Goal: Transaction & Acquisition: Purchase product/service

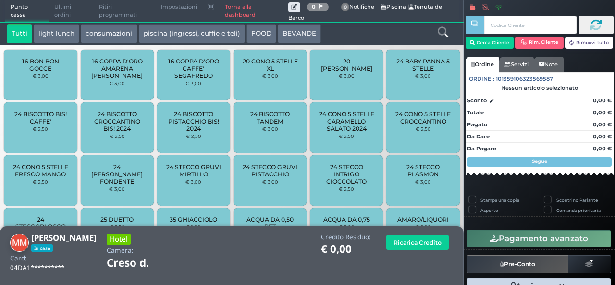
click at [444, 25] on link at bounding box center [443, 31] width 11 height 14
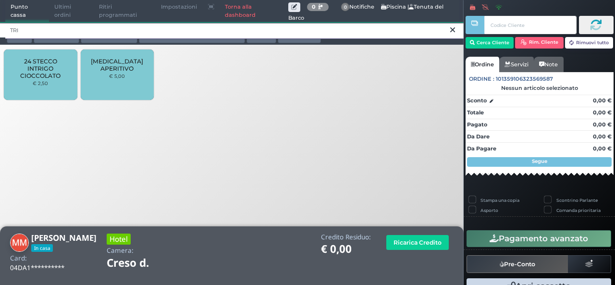
type input "TRI"
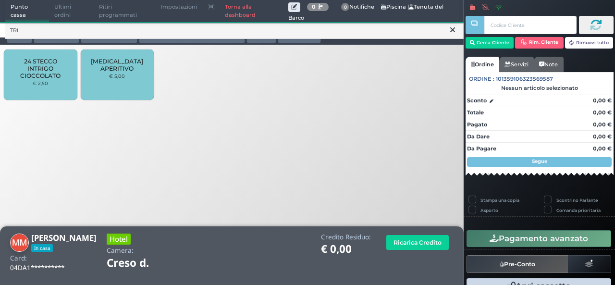
click at [133, 50] on div "[MEDICAL_DATA] APERITIVO € 5,00" at bounding box center [117, 75] width 73 height 50
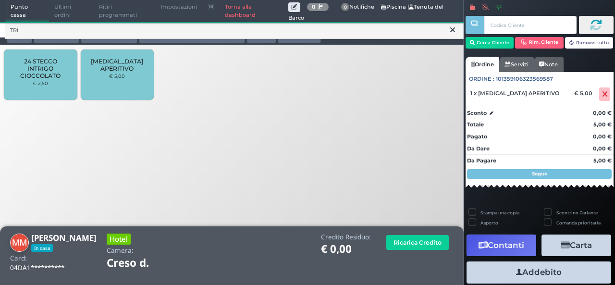
click at [449, 33] on button at bounding box center [453, 30] width 9 height 11
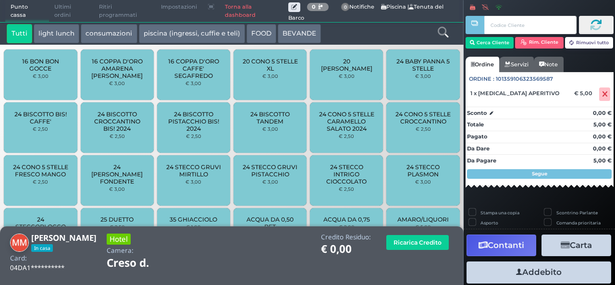
click at [441, 36] on icon at bounding box center [443, 32] width 11 height 11
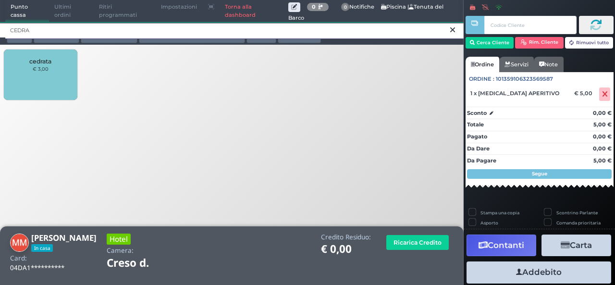
type input "CEDRA"
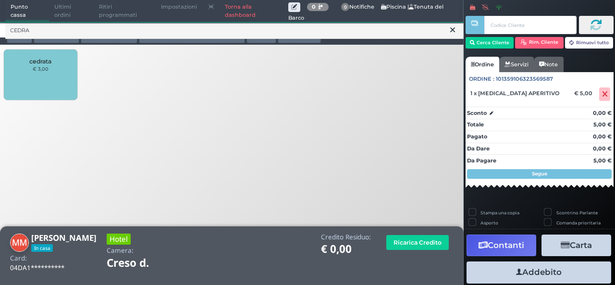
click at [26, 71] on div "cedrata € 3,00" at bounding box center [40, 75] width 73 height 50
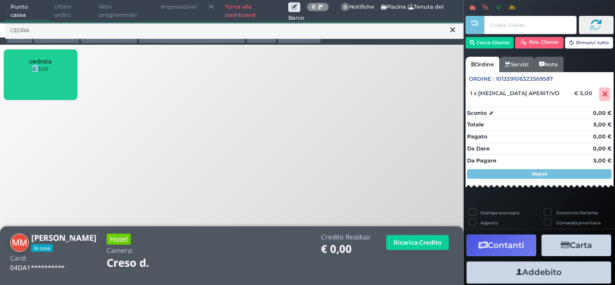
click at [26, 71] on div "cedrata € 3,00" at bounding box center [40, 75] width 73 height 50
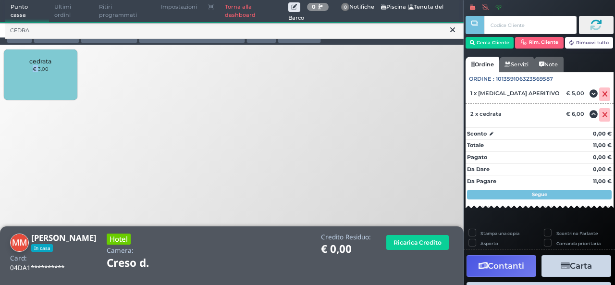
click at [456, 27] on button at bounding box center [453, 30] width 9 height 11
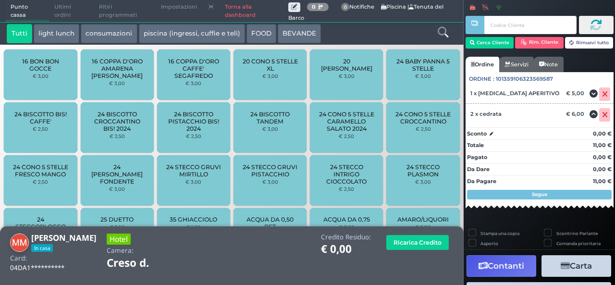
click at [445, 34] on icon at bounding box center [443, 32] width 11 height 11
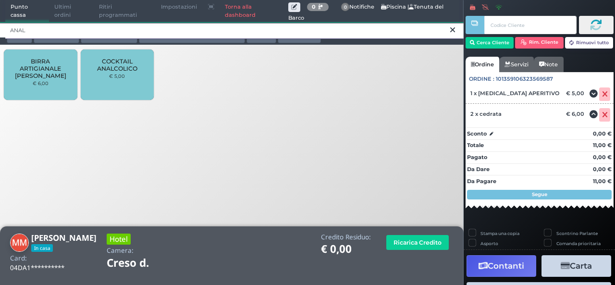
type input "ANAL"
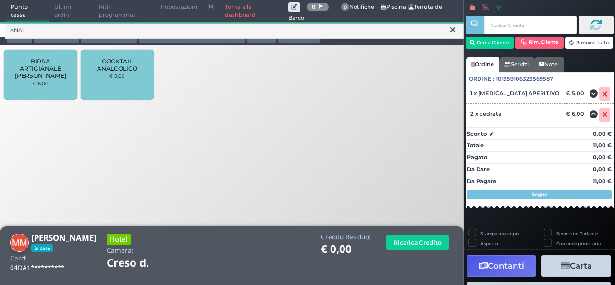
click at [110, 81] on div "COCKTAIL ANALCOLICO € 5,00" at bounding box center [117, 75] width 73 height 50
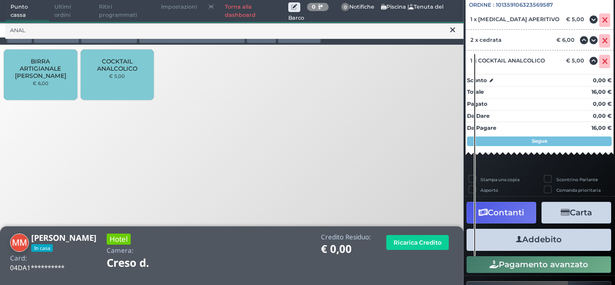
scroll to position [106, 0]
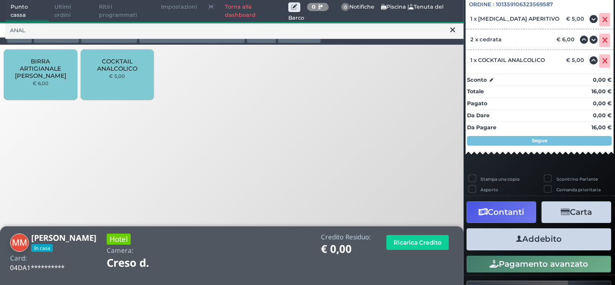
click at [449, 31] on button at bounding box center [453, 30] width 9 height 11
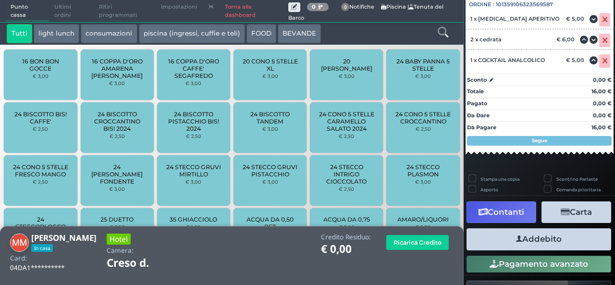
click at [445, 31] on icon at bounding box center [443, 32] width 11 height 11
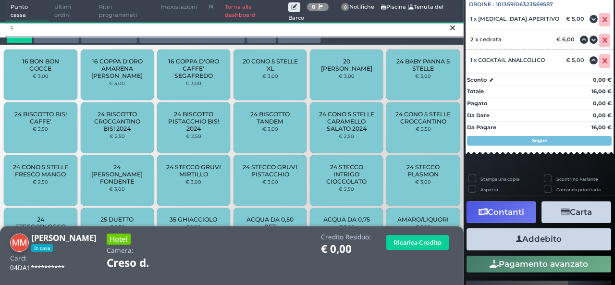
scroll to position [0, 0]
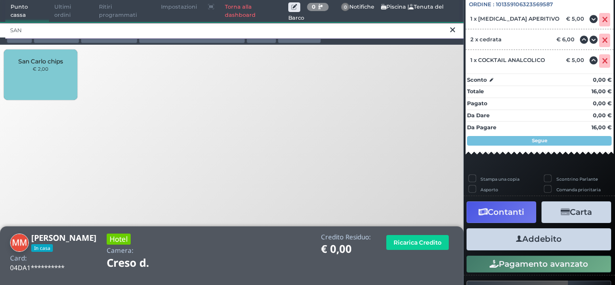
type input "SAN"
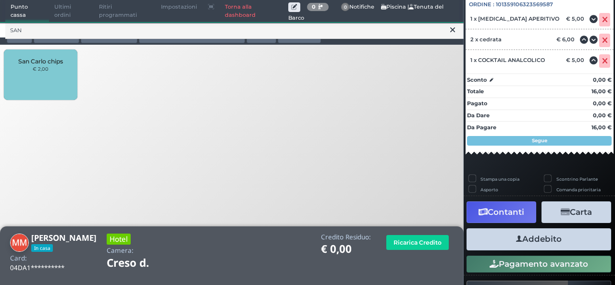
click at [29, 85] on div "San Carlo chips € 2,00" at bounding box center [40, 75] width 73 height 50
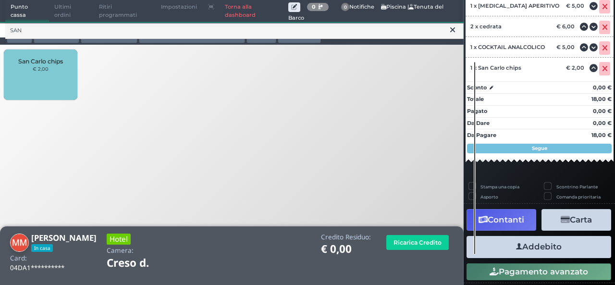
scroll to position [130, 0]
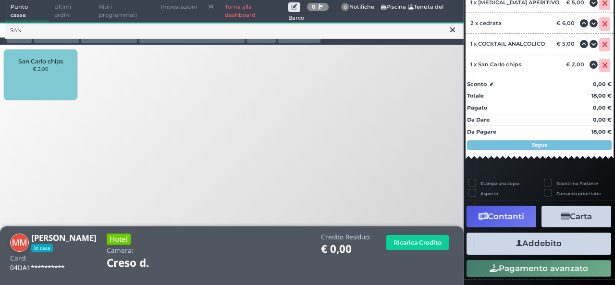
click at [537, 249] on button "Addebito" at bounding box center [539, 244] width 145 height 22
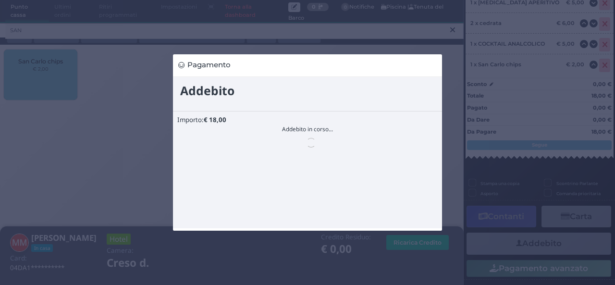
scroll to position [0, 0]
